Goal: Find contact information: Find contact information

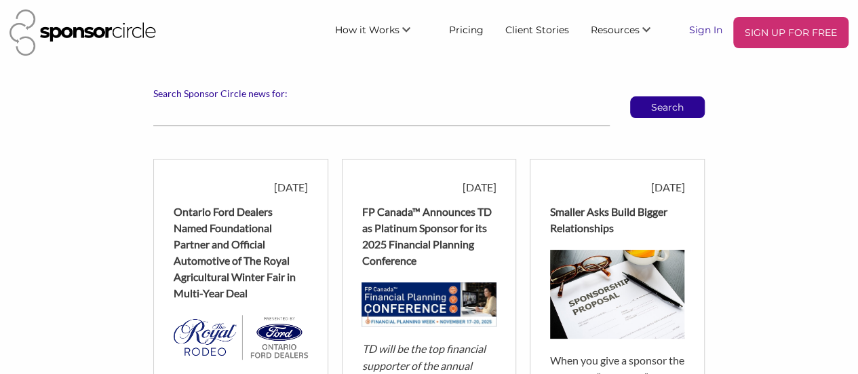
click at [699, 33] on link "Sign In" at bounding box center [706, 29] width 55 height 24
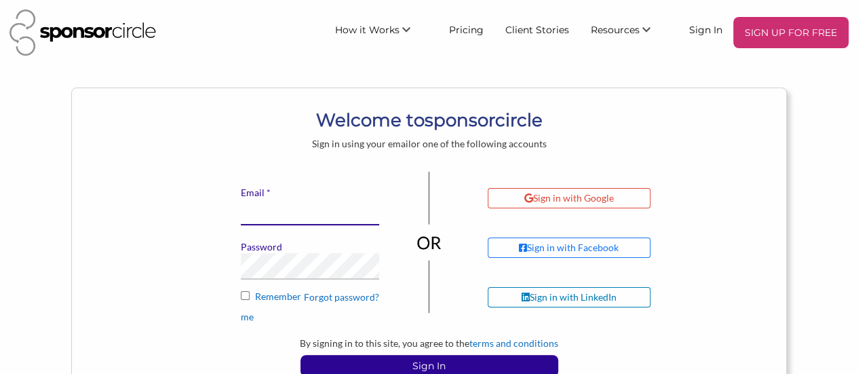
click at [266, 214] on input "* Email" at bounding box center [310, 212] width 138 height 26
type input "kristak@little-canada.ca"
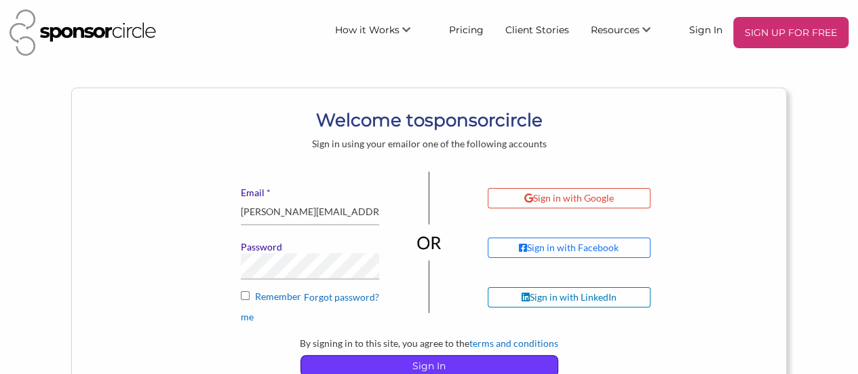
click at [366, 364] on p "Sign In" at bounding box center [429, 366] width 257 height 20
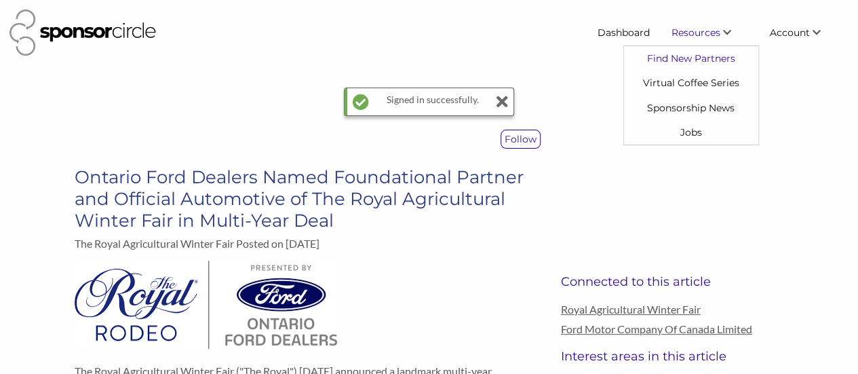
click at [695, 60] on link "Find New Partners" at bounding box center [691, 58] width 134 height 24
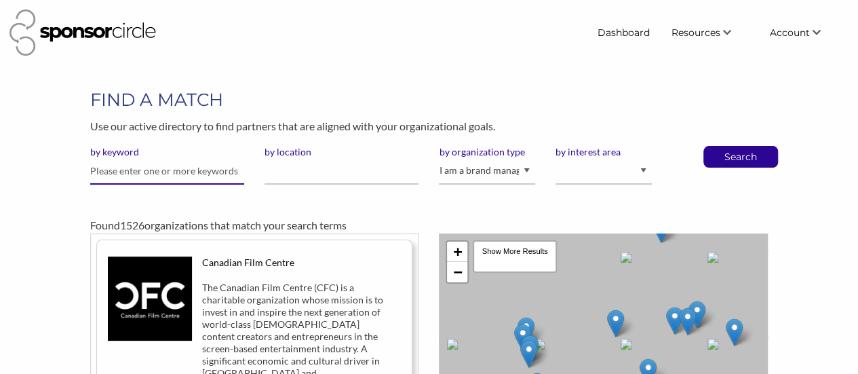
click at [110, 170] on input "text" at bounding box center [167, 171] width 154 height 26
type input "M"
paste input "mondelezinternational"
click at [130, 170] on input "mondelezinternational" at bounding box center [167, 171] width 154 height 26
type input "mondelez international"
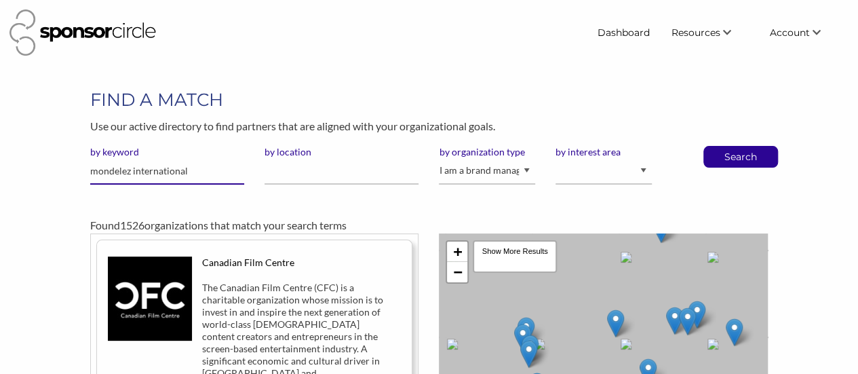
click at [719, 147] on button "Search" at bounding box center [741, 157] width 45 height 20
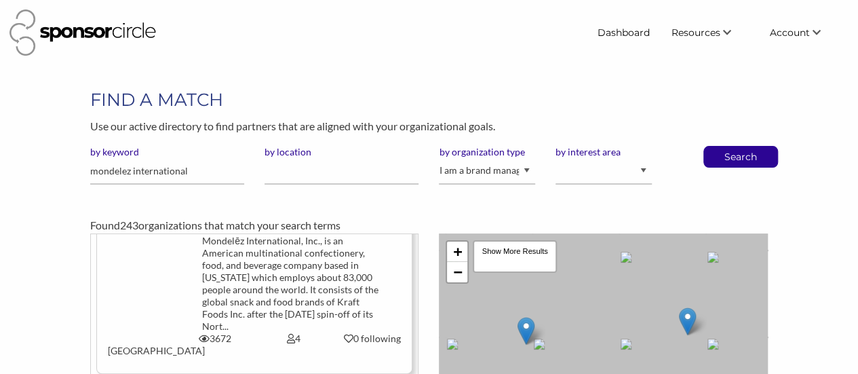
scroll to position [68, 0]
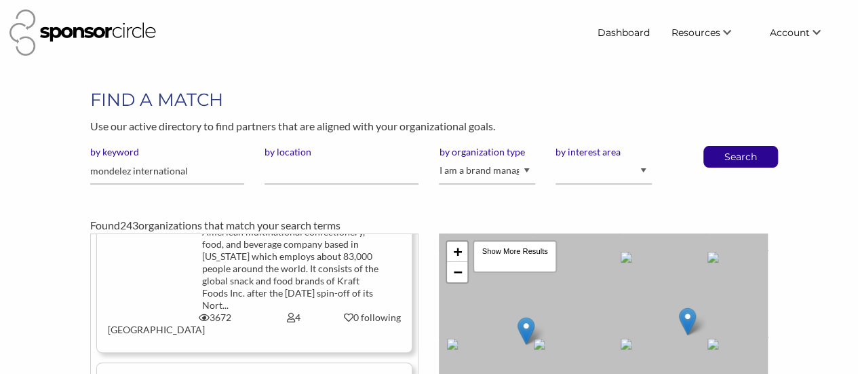
click at [233, 275] on div "Mondelēz International, Inc., is an American multinational confectionery, food,…" at bounding box center [293, 263] width 183 height 98
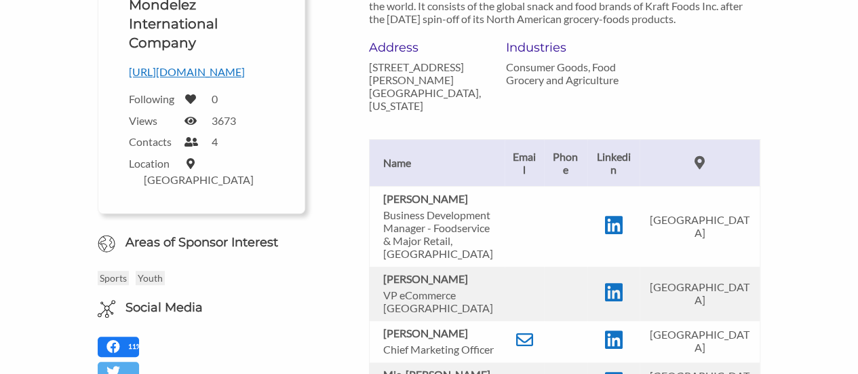
scroll to position [271, 0]
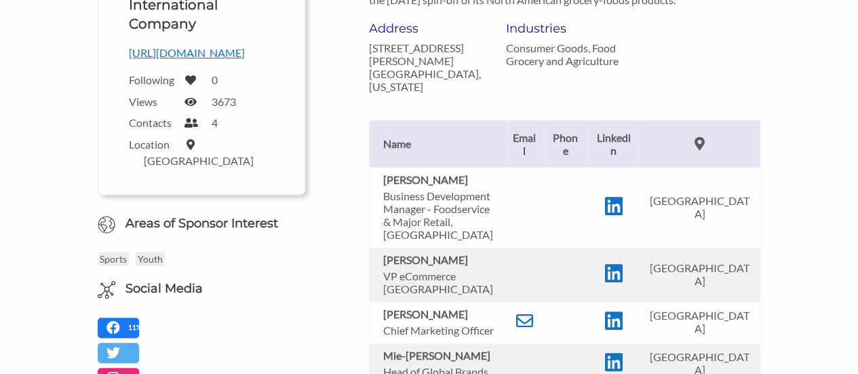
click at [426, 189] on p "Business Development Manager - Foodservice & Major Retail, [GEOGRAPHIC_DATA]" at bounding box center [440, 215] width 115 height 52
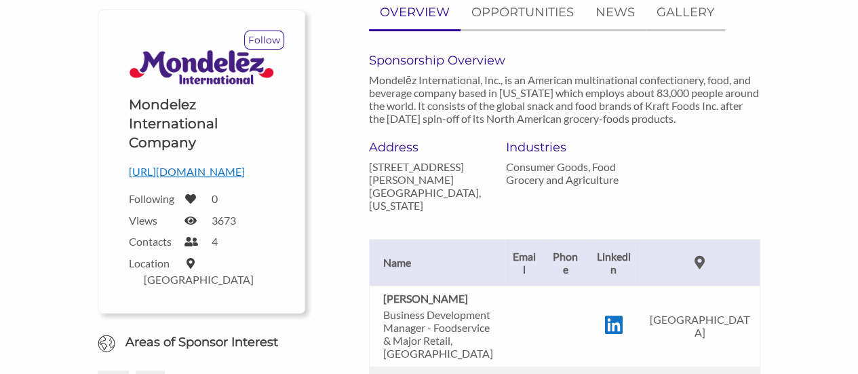
scroll to position [0, 0]
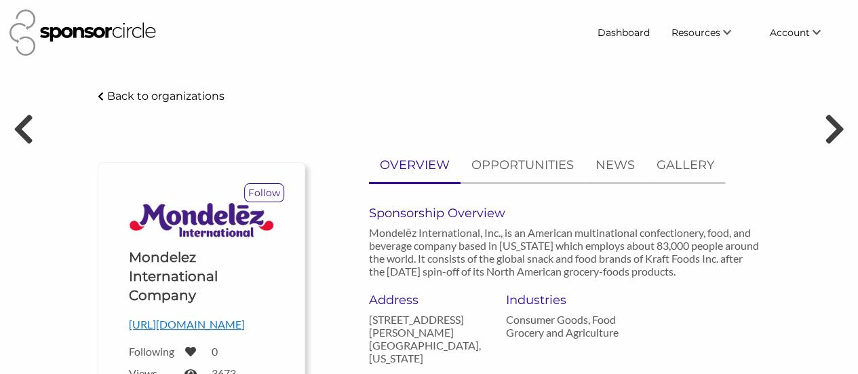
click at [121, 94] on p "Back to organizations" at bounding box center [165, 96] width 117 height 13
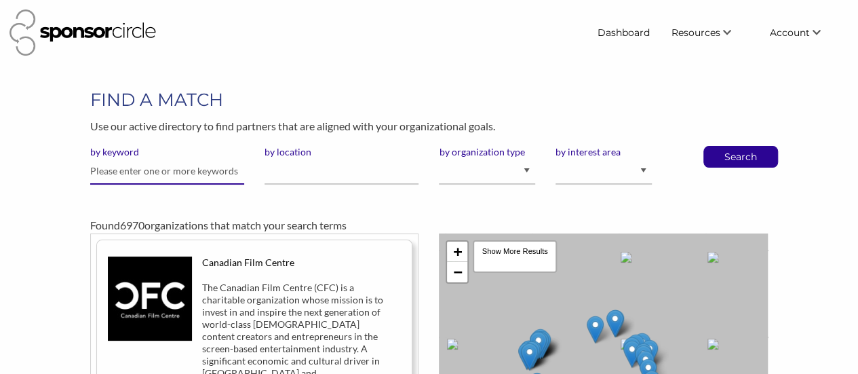
click at [160, 173] on input "text" at bounding box center [167, 171] width 154 height 26
type input "Nestle"
click at [719, 147] on button "Search" at bounding box center [741, 157] width 45 height 20
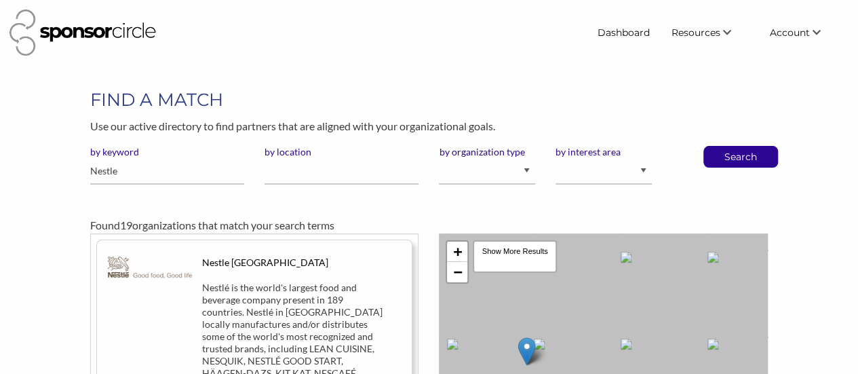
click at [273, 328] on div "Nestlé is the world's largest food and beverage company present in 189 countrie…" at bounding box center [293, 337] width 183 height 110
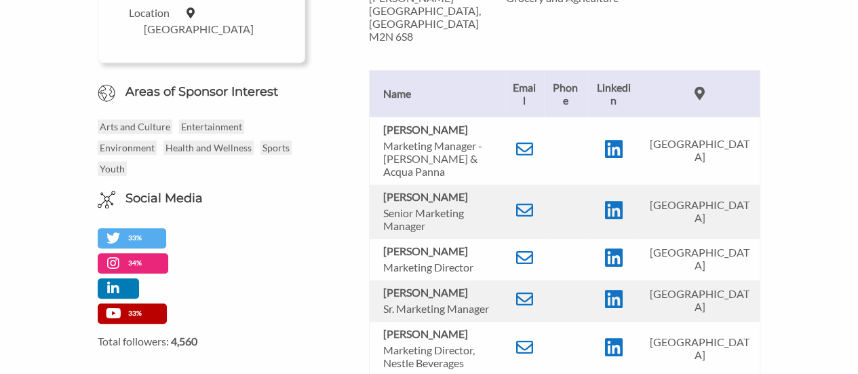
scroll to position [407, 0]
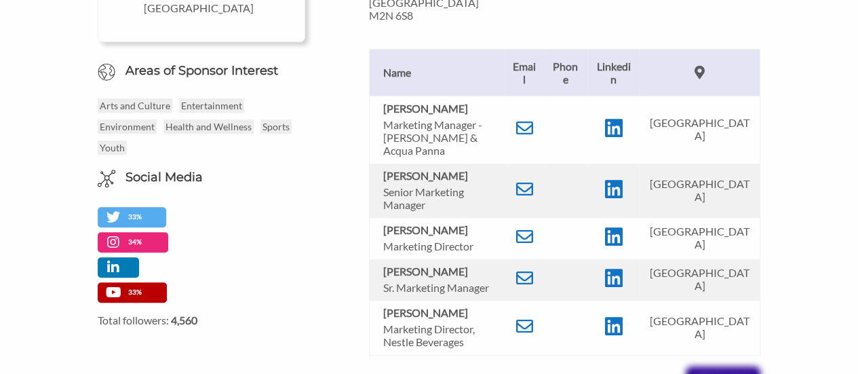
click at [814, 148] on div "Nestle Canada - Sponsor Circle Back to organizations Follow Upload a logo for y…" at bounding box center [429, 206] width 858 height 1052
click at [831, 104] on div "Nestle Canada - Sponsor Circle Back to organizations Follow Upload a logo for y…" at bounding box center [429, 206] width 858 height 1052
click at [529, 181] on icon at bounding box center [524, 189] width 17 height 17
click at [466, 265] on p "Lara Marto" at bounding box center [440, 271] width 115 height 13
click at [529, 269] on icon at bounding box center [524, 277] width 17 height 17
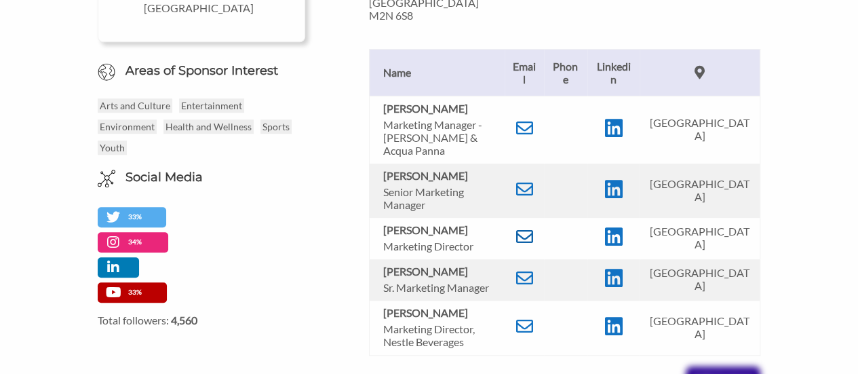
click at [530, 228] on icon at bounding box center [524, 236] width 17 height 17
